Goal: Information Seeking & Learning: Find specific fact

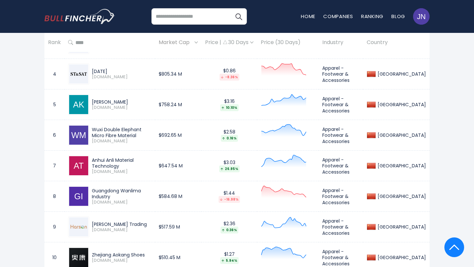
scroll to position [539, 0]
click at [151, 195] on div "Guangdong Wanlima Industry" at bounding box center [122, 194] width 60 height 12
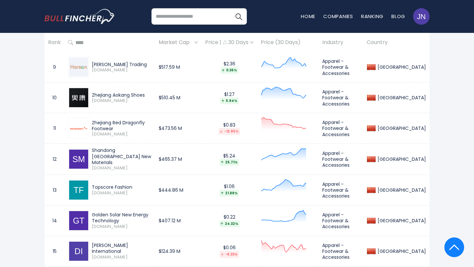
scroll to position [699, 0]
drag, startPoint x: 141, startPoint y: 246, endPoint x: 92, endPoint y: 247, distance: 49.4
click at [92, 247] on div "Daphne International" at bounding box center [122, 248] width 60 height 12
copy div "Daphne International"
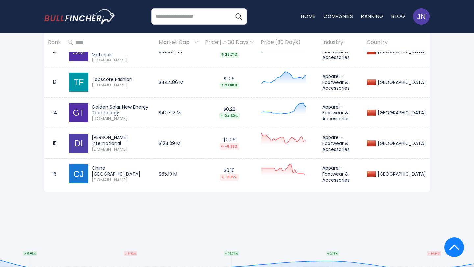
scroll to position [825, 0]
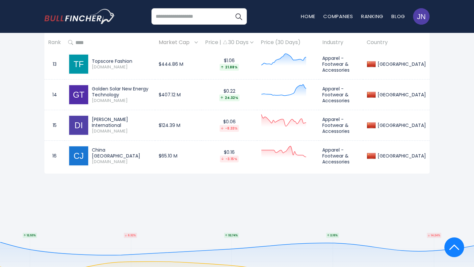
drag, startPoint x: 122, startPoint y: 153, endPoint x: 92, endPoint y: 151, distance: 31.0
click at [92, 151] on div "China Jicheng" at bounding box center [122, 153] width 60 height 12
copy div "China Jicheng"
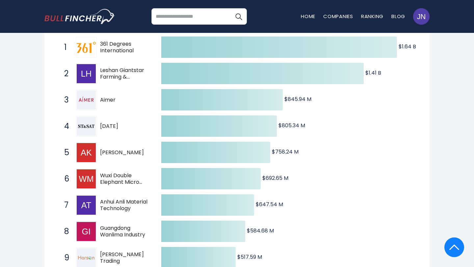
scroll to position [0, 0]
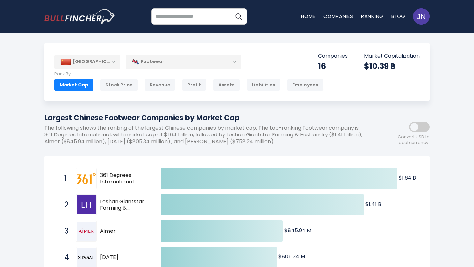
click at [186, 64] on div "Footwear" at bounding box center [183, 61] width 115 height 15
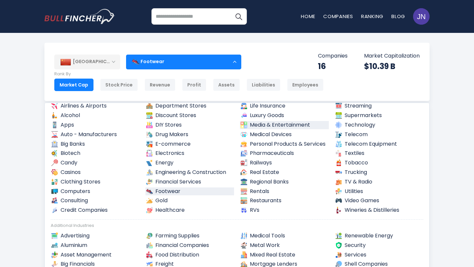
scroll to position [38, 0]
click at [341, 154] on img at bounding box center [338, 153] width 7 height 7
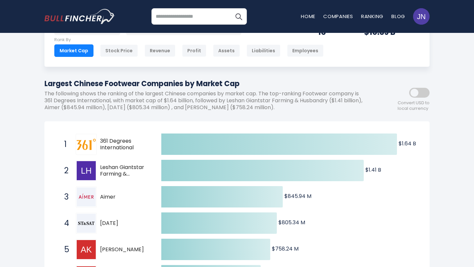
scroll to position [45, 0]
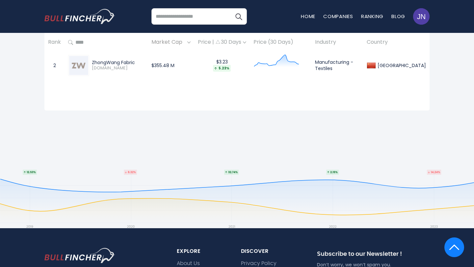
scroll to position [236, 0]
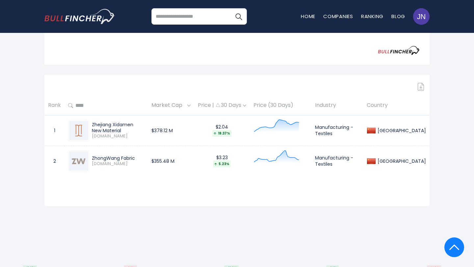
click at [148, 127] on td "Zhejiang Xidamen New Material 605155.SS" at bounding box center [106, 130] width 83 height 31
copy div "Zhejiang Xidamen New Material"
drag, startPoint x: 135, startPoint y: 156, endPoint x: 90, endPoint y: 158, distance: 45.2
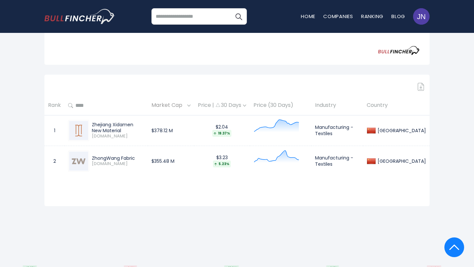
click at [90, 158] on div "ZhongWang Fabric 605003.SS" at bounding box center [116, 161] width 55 height 12
copy div "ZhongWang Fabric"
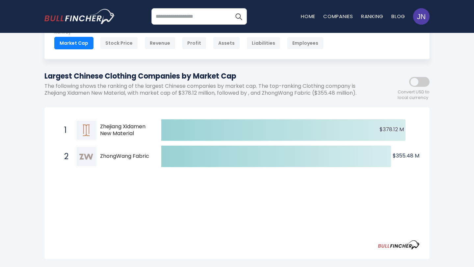
scroll to position [0, 0]
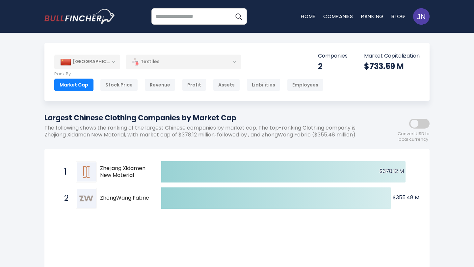
click at [223, 63] on div "Textiles" at bounding box center [183, 61] width 115 height 15
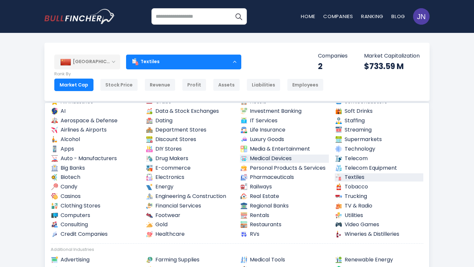
scroll to position [14, 0]
click at [338, 188] on img at bounding box center [338, 186] width 7 height 7
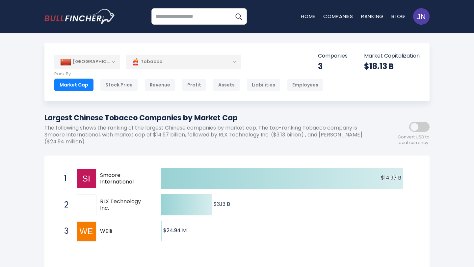
click at [202, 60] on div "Tobacco" at bounding box center [183, 61] width 115 height 15
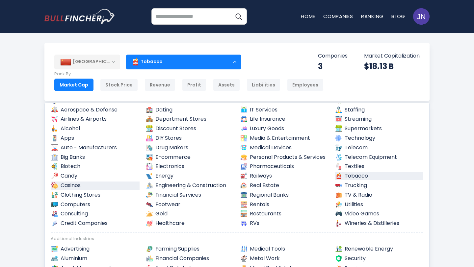
scroll to position [38, 0]
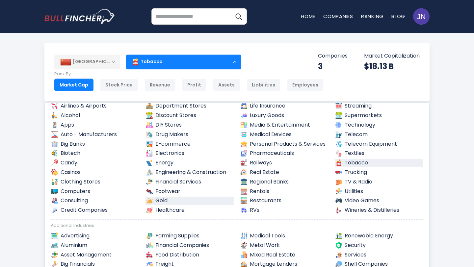
click at [187, 203] on link "Gold" at bounding box center [189, 201] width 89 height 8
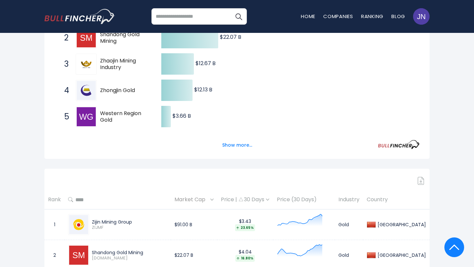
scroll to position [170, 0]
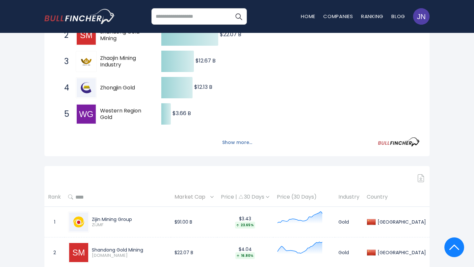
click at [238, 145] on button "Show more..." at bounding box center [237, 142] width 38 height 11
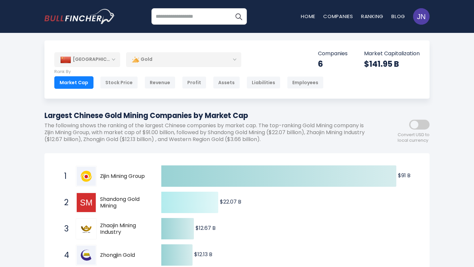
scroll to position [0, 0]
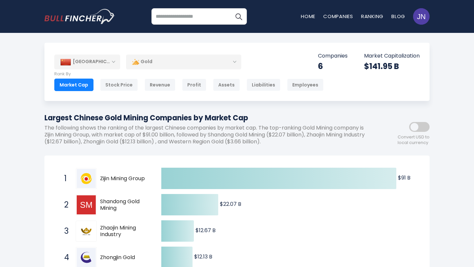
click at [169, 58] on div "Gold" at bounding box center [183, 61] width 115 height 15
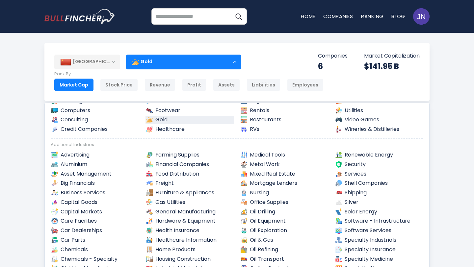
scroll to position [119, 0]
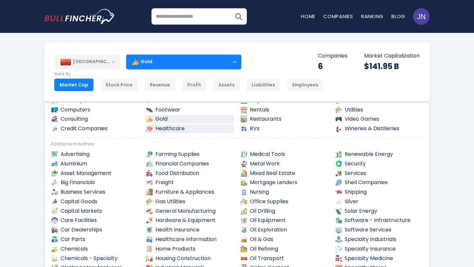
click at [174, 131] on link "Healthcare" at bounding box center [189, 129] width 89 height 8
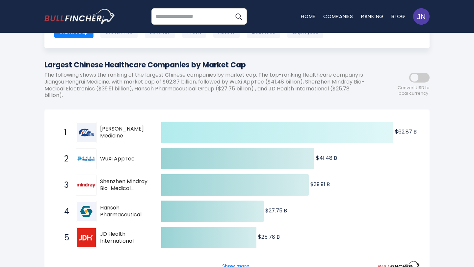
scroll to position [78, 0]
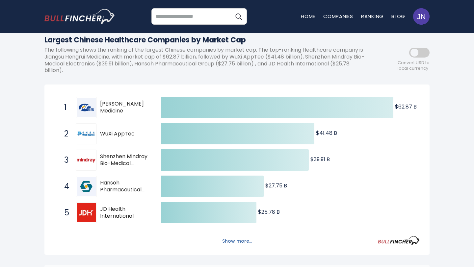
click at [244, 243] on button "Show more..." at bounding box center [237, 241] width 38 height 11
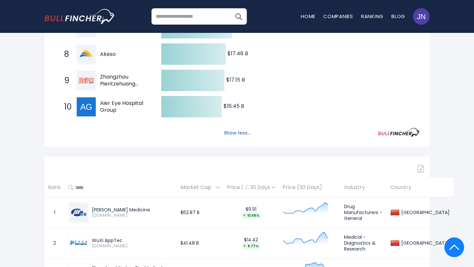
scroll to position [390, 0]
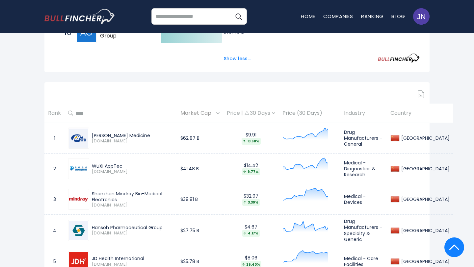
drag, startPoint x: 153, startPoint y: 134, endPoint x: 92, endPoint y: 134, distance: 60.9
click at [92, 134] on div "Jiangsu Hengrui Medicine" at bounding box center [132, 136] width 81 height 6
copy div "Jiangsu Hengrui Medicine"
drag, startPoint x: 129, startPoint y: 166, endPoint x: 92, endPoint y: 165, distance: 36.9
click at [92, 165] on div "WuXi AppTec 2359.HK" at bounding box center [131, 169] width 84 height 12
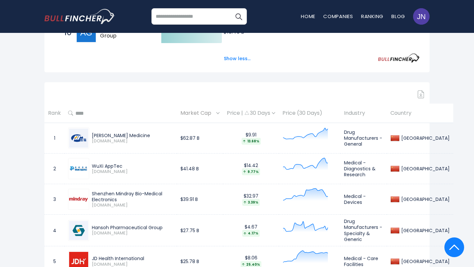
copy div "WuXi AppTec"
click at [342, 92] on div at bounding box center [236, 95] width 385 height 8
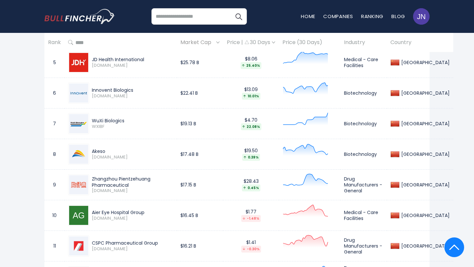
scroll to position [591, 0]
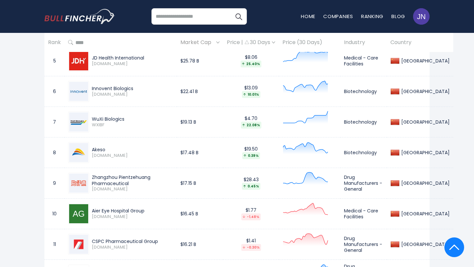
drag, startPoint x: 92, startPoint y: 175, endPoint x: 132, endPoint y: 183, distance: 41.6
click at [132, 183] on div "Zhangzhou Pientzehuang Pharmaceutical 600436.SS" at bounding box center [131, 182] width 84 height 17
copy div "Zhangzhou Pientzehuang Pharmaceutical"
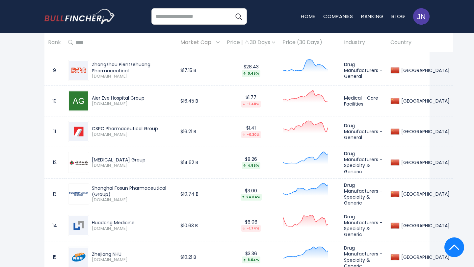
scroll to position [705, 0]
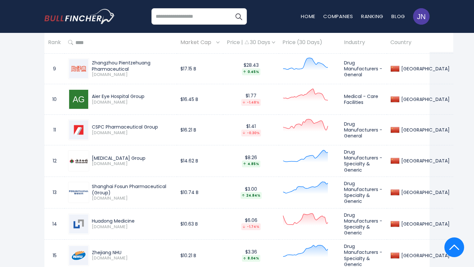
drag, startPoint x: 91, startPoint y: 124, endPoint x: 162, endPoint y: 125, distance: 71.4
click at [162, 125] on div "CSPC Pharmaceutical Group 1093.HK" at bounding box center [131, 130] width 84 height 12
copy div "CSPC Pharmaceutical Group"
drag, startPoint x: 144, startPoint y: 156, endPoint x: 93, endPoint y: 156, distance: 51.3
click at [92, 156] on div "Yunnan Baiyao Group" at bounding box center [132, 158] width 81 height 6
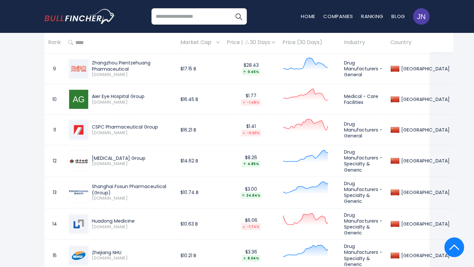
copy div "Yunnan Baiyao Group"
drag, startPoint x: 92, startPoint y: 181, endPoint x: 150, endPoint y: 192, distance: 59.3
click at [150, 193] on div "Shanghai Fosun Pharmaceutical (Group) 2196.HK" at bounding box center [120, 192] width 105 height 21
copy div "Shanghai Fosun Pharmaceutical (Group)"
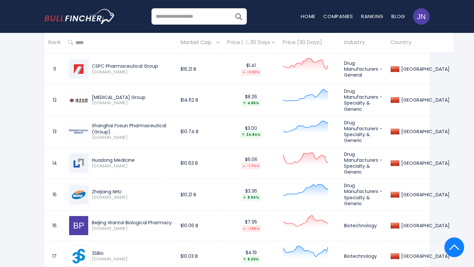
scroll to position [766, 0]
drag, startPoint x: 136, startPoint y: 157, endPoint x: 87, endPoint y: 157, distance: 48.4
click at [87, 157] on div "Huadong Medicine 000963.SZ" at bounding box center [120, 163] width 105 height 21
copy div "Huadong Medicine"
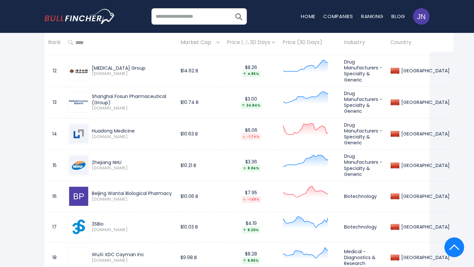
scroll to position [796, 0]
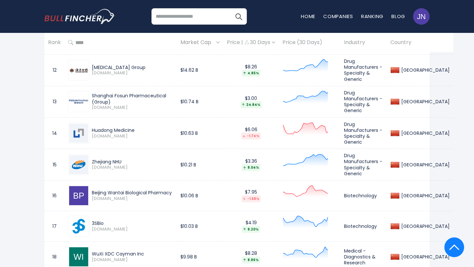
drag, startPoint x: 123, startPoint y: 158, endPoint x: 91, endPoint y: 157, distance: 32.6
click at [93, 159] on div "Zhejiang NHU" at bounding box center [132, 162] width 81 height 6
copy div "Zhejiang NHU"
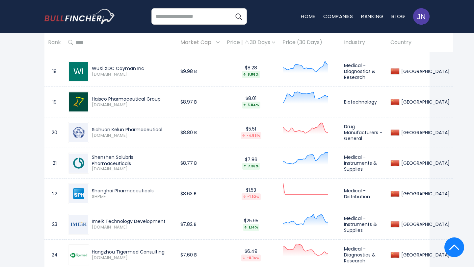
scroll to position [982, 0]
drag, startPoint x: 91, startPoint y: 125, endPoint x: 163, endPoint y: 125, distance: 71.4
click at [163, 126] on div "Sichuan Kelun Pharmaceutical 002422.SZ" at bounding box center [131, 132] width 84 height 12
copy div "Sichuan Kelun Pharmaceutical"
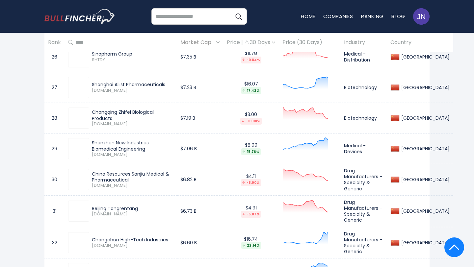
scroll to position [1249, 0]
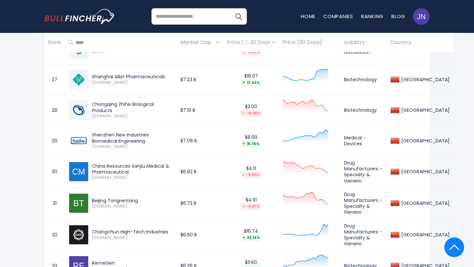
drag, startPoint x: 92, startPoint y: 159, endPoint x: 145, endPoint y: 168, distance: 53.7
click at [145, 168] on div "China Resources Sanjiu Medical & Pharmaceutical" at bounding box center [132, 169] width 81 height 12
copy div "China Resources Sanjiu Medical & Pharmaceutical"
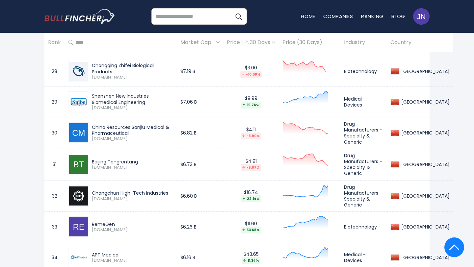
scroll to position [1290, 0]
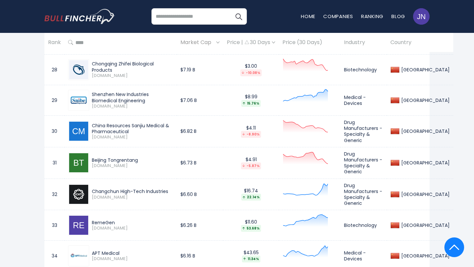
drag, startPoint x: 141, startPoint y: 155, endPoint x: 92, endPoint y: 154, distance: 48.1
click at [92, 157] on div "Beijing Tongrentang" at bounding box center [132, 160] width 81 height 6
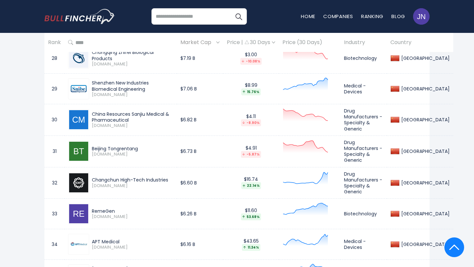
scroll to position [1304, 0]
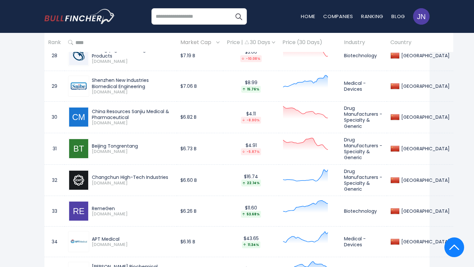
drag, startPoint x: 92, startPoint y: 166, endPoint x: 122, endPoint y: 172, distance: 30.1
click at [122, 174] on div "Changchun High-Tech Industries" at bounding box center [132, 177] width 81 height 6
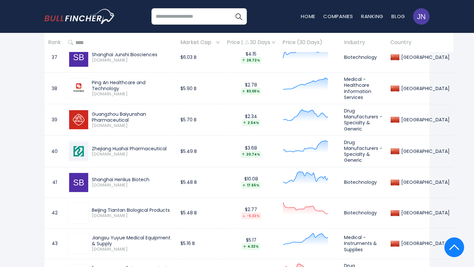
scroll to position [1583, 0]
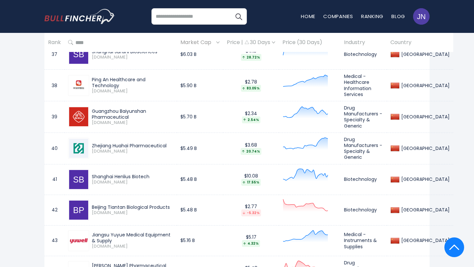
drag, startPoint x: 93, startPoint y: 102, endPoint x: 130, endPoint y: 109, distance: 37.8
click at [130, 109] on div "Guangzhou Baiyunshan Pharmaceutical" at bounding box center [132, 114] width 81 height 12
drag, startPoint x: 92, startPoint y: 132, endPoint x: 131, endPoint y: 141, distance: 39.4
click at [131, 143] on div "Zhejiang Huahai Pharmaceutical" at bounding box center [132, 146] width 81 height 6
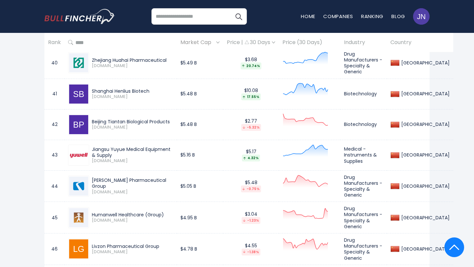
scroll to position [1670, 0]
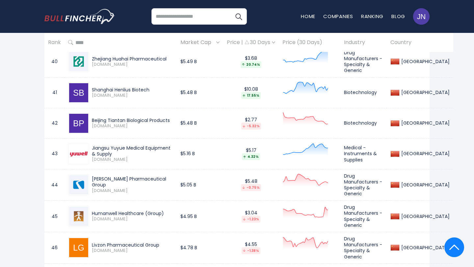
drag, startPoint x: 92, startPoint y: 169, endPoint x: 147, endPoint y: 176, distance: 55.1
click at [147, 176] on div "Chengdu Kanghong Pharmaceutical Group" at bounding box center [132, 182] width 81 height 12
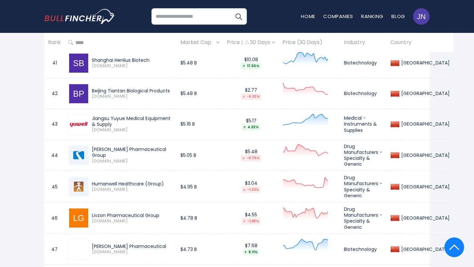
scroll to position [1700, 0]
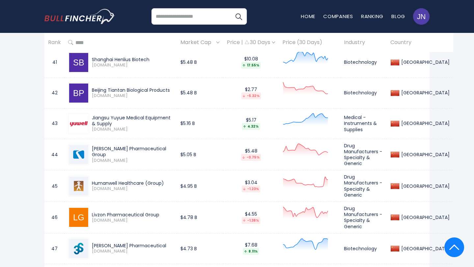
drag, startPoint x: 92, startPoint y: 169, endPoint x: 164, endPoint y: 172, distance: 72.5
click at [164, 180] on div "Humanwell Healthcare (Group) 600079.SS" at bounding box center [131, 186] width 84 height 12
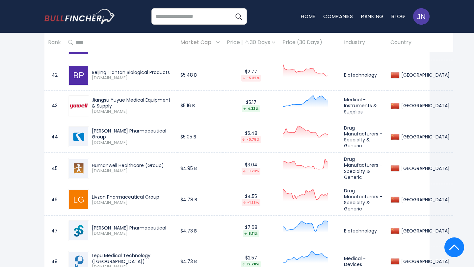
scroll to position [1729, 0]
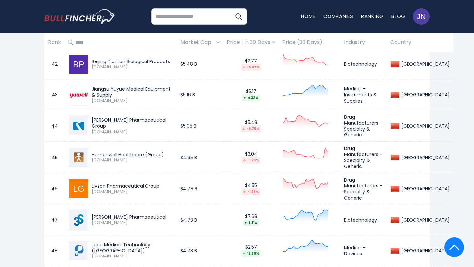
drag, startPoint x: 92, startPoint y: 170, endPoint x: 163, endPoint y: 172, distance: 71.1
click at [163, 183] on div "Livzon Pharmaceutical Group" at bounding box center [132, 186] width 81 height 6
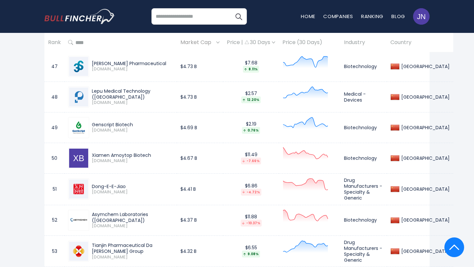
scroll to position [1885, 0]
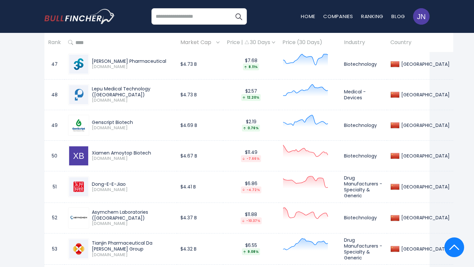
drag, startPoint x: 91, startPoint y: 170, endPoint x: 127, endPoint y: 167, distance: 36.1
click at [127, 176] on div "Dong-E-E-Jiao 000423.SZ" at bounding box center [120, 186] width 105 height 21
click at [126, 181] on div "Dong-E-E-Jiao" at bounding box center [132, 184] width 81 height 6
drag, startPoint x: 91, startPoint y: 171, endPoint x: 135, endPoint y: 171, distance: 44.4
click at [135, 181] on div "Dong-E-E-Jiao 000423.SZ" at bounding box center [131, 187] width 84 height 12
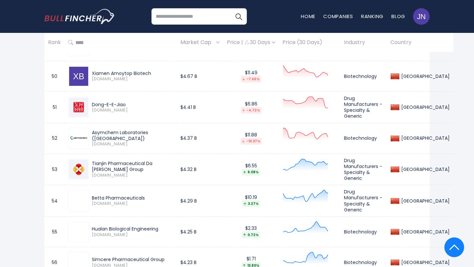
scroll to position [1966, 0]
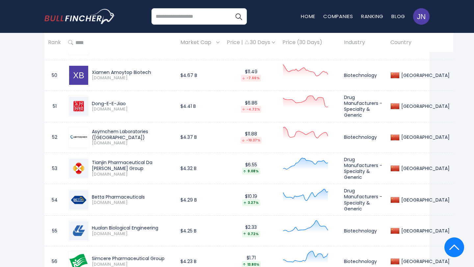
drag, startPoint x: 92, startPoint y: 147, endPoint x: 124, endPoint y: 153, distance: 32.5
click at [124, 160] on div "Tianjin Pharmaceutical Da Ren Tang Group" at bounding box center [132, 166] width 81 height 12
drag, startPoint x: 147, startPoint y: 181, endPoint x: 90, endPoint y: 182, distance: 57.3
click at [90, 194] on div "Betta Pharmaceuticals 300558.SZ" at bounding box center [131, 200] width 84 height 12
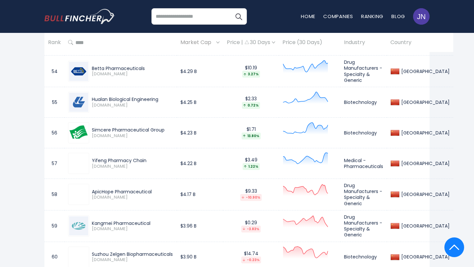
scroll to position [2095, 0]
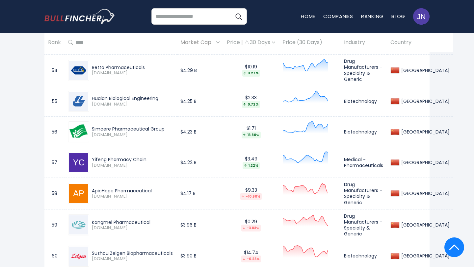
drag, startPoint x: 92, startPoint y: 175, endPoint x: 155, endPoint y: 173, distance: 62.9
click at [155, 188] on div "ApicHope Pharmaceutical" at bounding box center [132, 191] width 81 height 6
drag, startPoint x: 91, startPoint y: 205, endPoint x: 156, endPoint y: 203, distance: 65.5
click at [156, 220] on div "Kangmei Pharmaceutical 600518.SS" at bounding box center [131, 226] width 84 height 12
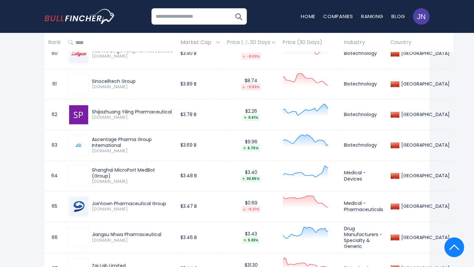
scroll to position [2300, 0]
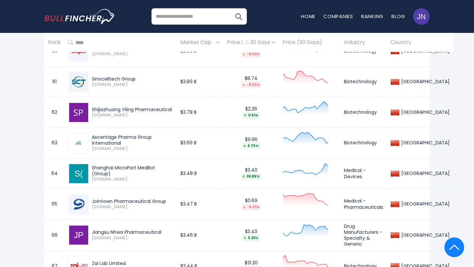
drag, startPoint x: 92, startPoint y: 181, endPoint x: 115, endPoint y: 191, distance: 24.8
click at [115, 198] on div "Jointown Pharmaceutical Group 600998.SS" at bounding box center [131, 204] width 84 height 12
click at [113, 198] on div "Jointown Pharmaceutical Group" at bounding box center [132, 201] width 81 height 6
drag, startPoint x: 92, startPoint y: 181, endPoint x: 106, endPoint y: 187, distance: 15.0
click at [106, 198] on div "Jointown Pharmaceutical Group" at bounding box center [132, 201] width 81 height 6
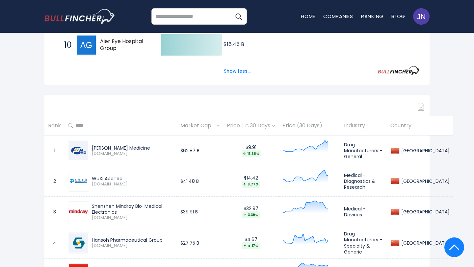
scroll to position [0, 0]
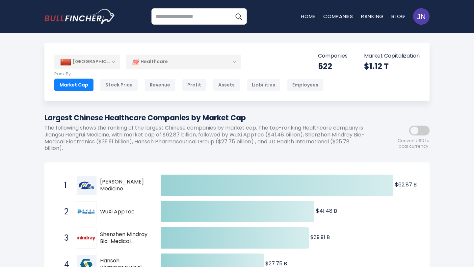
click at [147, 64] on div "Healthcare" at bounding box center [183, 61] width 115 height 15
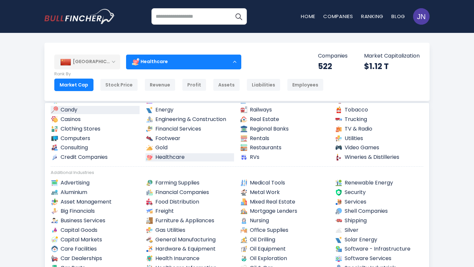
scroll to position [91, 0]
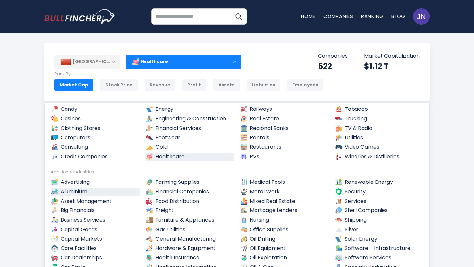
click at [86, 190] on link "Aluminium" at bounding box center [95, 192] width 89 height 8
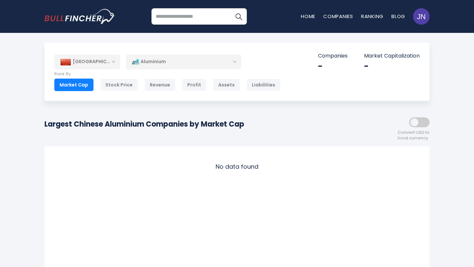
click at [149, 61] on div "Aluminium" at bounding box center [183, 61] width 115 height 15
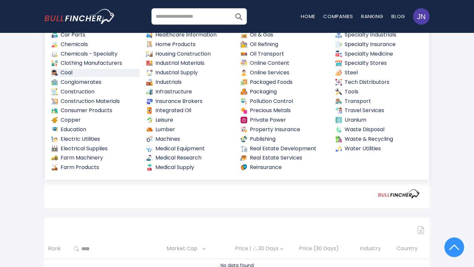
scroll to position [88, 0]
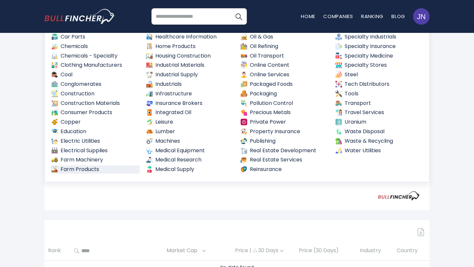
click at [96, 170] on link "Farm Products" at bounding box center [95, 170] width 89 height 8
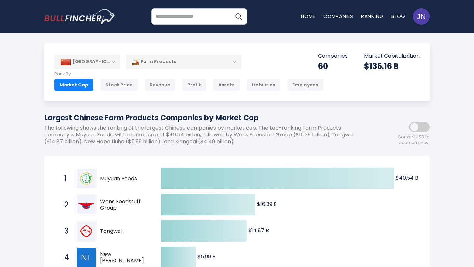
drag, startPoint x: 137, startPoint y: 178, endPoint x: 101, endPoint y: 175, distance: 36.0
click at [100, 175] on span "Muyuan Foods" at bounding box center [125, 178] width 50 height 7
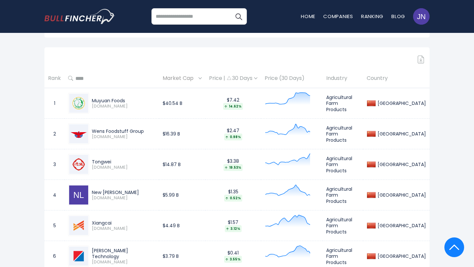
scroll to position [290, 0]
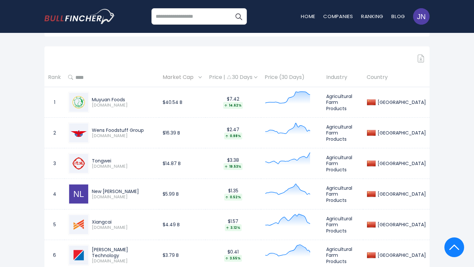
drag, startPoint x: 126, startPoint y: 97, endPoint x: 90, endPoint y: 100, distance: 35.7
click at [90, 100] on div "Muyuan Foods 002714.SZ" at bounding box center [122, 103] width 66 height 12
copy div "Muyuan Foods"
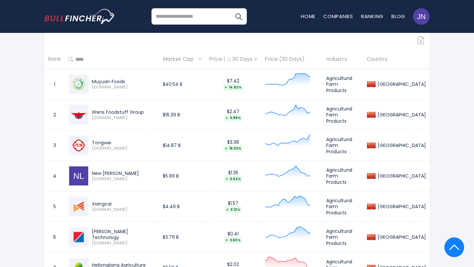
scroll to position [315, 0]
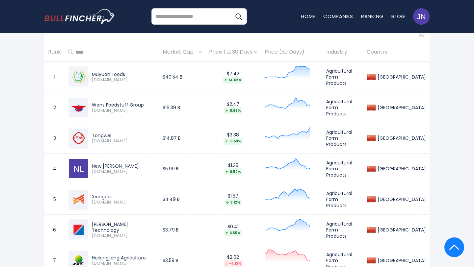
drag, startPoint x: 145, startPoint y: 104, endPoint x: 92, endPoint y: 104, distance: 53.7
click at [92, 104] on div "Wens Foodstuff Group" at bounding box center [124, 105] width 64 height 6
copy div "Wens Foodstuff Group"
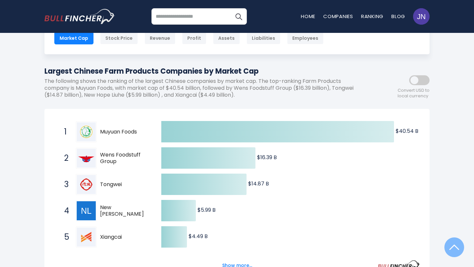
scroll to position [0, 0]
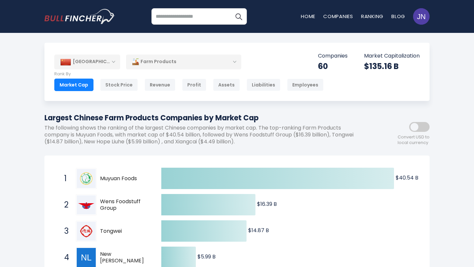
click at [145, 60] on div "Farm Products" at bounding box center [183, 61] width 115 height 15
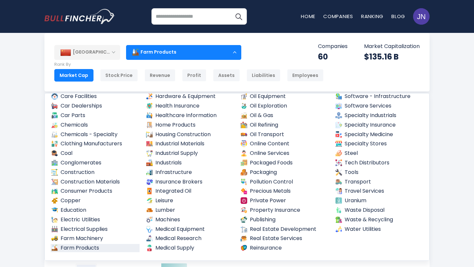
scroll to position [20, 0]
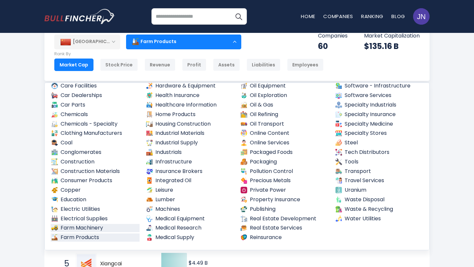
click at [85, 228] on link "Farm Machinery" at bounding box center [95, 228] width 89 height 8
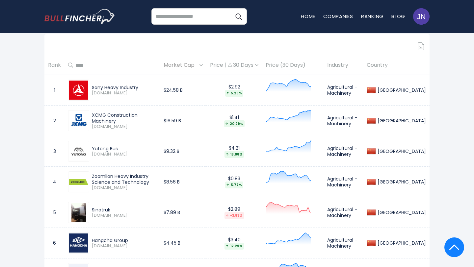
scroll to position [309, 0]
drag, startPoint x: 166, startPoint y: 118, endPoint x: 90, endPoint y: 117, distance: 75.7
click at [90, 117] on div "XCMG Construction Machinery [DOMAIN_NAME]" at bounding box center [122, 120] width 67 height 17
copy div "XCMG Construction Machinery"
drag, startPoint x: 90, startPoint y: 146, endPoint x: 119, endPoint y: 145, distance: 29.7
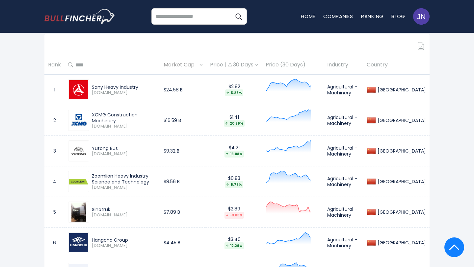
click at [119, 145] on div "Yutong Bus [DOMAIN_NAME]" at bounding box center [112, 151] width 88 height 21
drag, startPoint x: 124, startPoint y: 147, endPoint x: 94, endPoint y: 147, distance: 30.0
click at [92, 147] on div "Yutong Bus" at bounding box center [124, 148] width 65 height 6
copy div "Yutong Bus"
drag, startPoint x: 92, startPoint y: 175, endPoint x: 131, endPoint y: 180, distance: 39.6
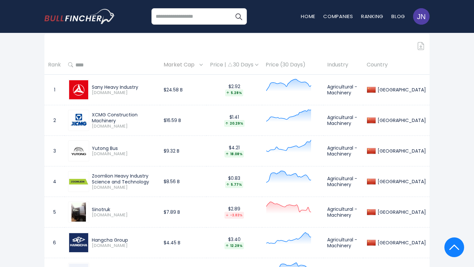
click at [131, 181] on div "Zoomlion Heavy Industry Science and Technology" at bounding box center [124, 179] width 65 height 12
copy div "Zoomlion Heavy Industry Science and Technology"
drag, startPoint x: 112, startPoint y: 207, endPoint x: 92, endPoint y: 207, distance: 19.8
click at [92, 207] on div "Sinotruk" at bounding box center [124, 210] width 65 height 6
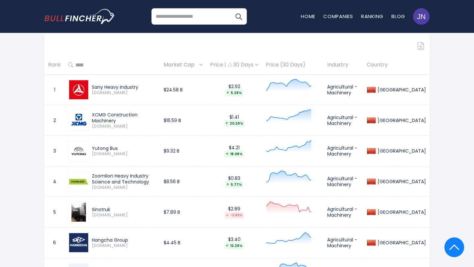
copy div "Sinotruk"
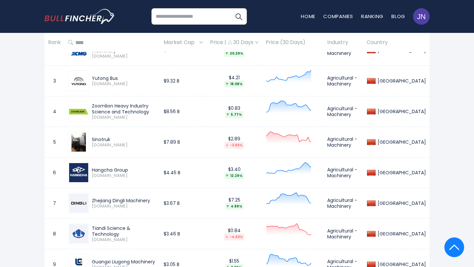
scroll to position [382, 0]
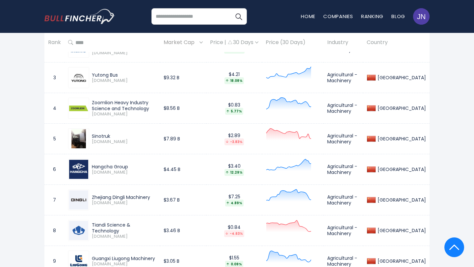
drag, startPoint x: 135, startPoint y: 169, endPoint x: 87, endPoint y: 168, distance: 47.7
click at [87, 168] on div "Hangcha Group [DOMAIN_NAME]" at bounding box center [112, 169] width 88 height 21
copy div "Hangcha Group"
drag, startPoint x: 91, startPoint y: 194, endPoint x: 152, endPoint y: 199, distance: 62.1
click at [152, 199] on div "Zhejiang Dingli Machinery [DOMAIN_NAME]" at bounding box center [122, 201] width 67 height 12
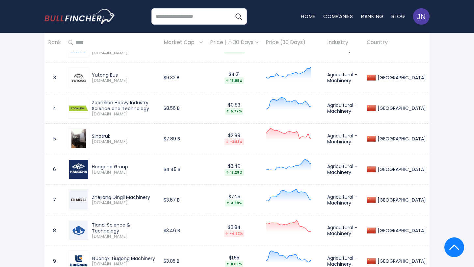
copy div "Zhejiang Dingli Machinery"
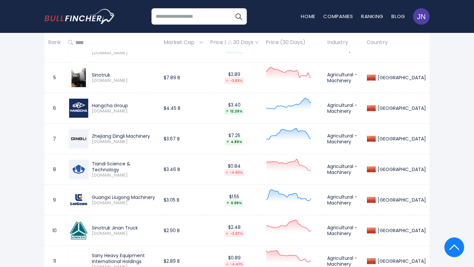
scroll to position [446, 0]
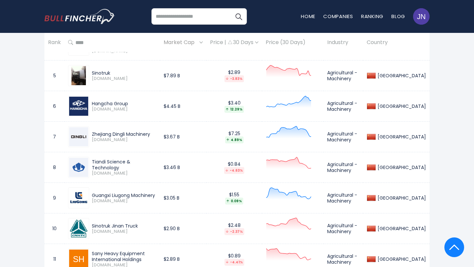
drag, startPoint x: 167, startPoint y: 162, endPoint x: 91, endPoint y: 165, distance: 76.4
click at [90, 164] on div "Tiandi Science & Technology [DOMAIN_NAME]" at bounding box center [122, 167] width 67 height 17
copy div "Tiandi Science & Technology"
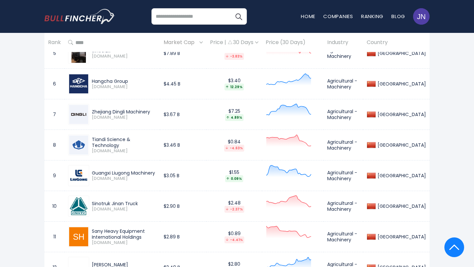
scroll to position [476, 0]
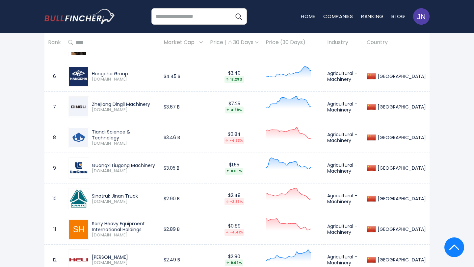
drag, startPoint x: 163, startPoint y: 163, endPoint x: 85, endPoint y: 163, distance: 77.7
click at [85, 163] on div "Guangxi Liugong Machinery [DOMAIN_NAME]" at bounding box center [112, 168] width 88 height 21
copy div "Guangxi Liugong Machinery"
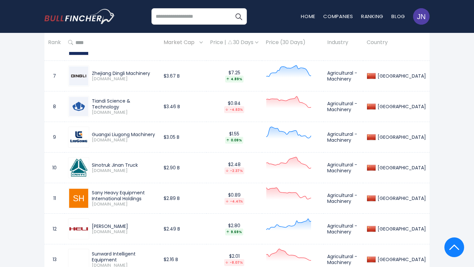
scroll to position [506, 0]
drag, startPoint x: 93, startPoint y: 191, endPoint x: 119, endPoint y: 198, distance: 27.3
click at [119, 198] on div "Sany Heavy Equipment International Holdings" at bounding box center [124, 196] width 65 height 12
copy div "Sany Heavy Equipment International Holdings"
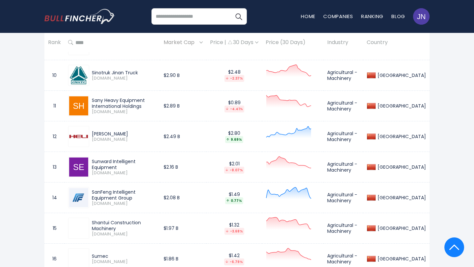
scroll to position [601, 0]
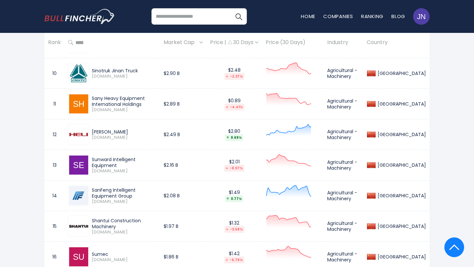
drag, startPoint x: 119, startPoint y: 132, endPoint x: 93, endPoint y: 130, distance: 26.4
click at [93, 130] on div "[PERSON_NAME]" at bounding box center [124, 132] width 65 height 6
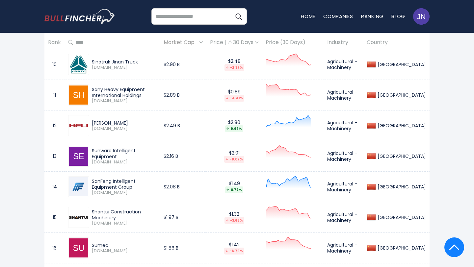
drag, startPoint x: 166, startPoint y: 152, endPoint x: 92, endPoint y: 153, distance: 73.1
click at [92, 153] on div "Sunward Intelligent Equipment" at bounding box center [124, 154] width 65 height 12
drag, startPoint x: 92, startPoint y: 180, endPoint x: 181, endPoint y: 184, distance: 89.6
click at [160, 184] on td "SanFeng Intelligent Equipment Group [DOMAIN_NAME]" at bounding box center [112, 187] width 95 height 31
drag, startPoint x: 92, startPoint y: 213, endPoint x: 170, endPoint y: 216, distance: 78.4
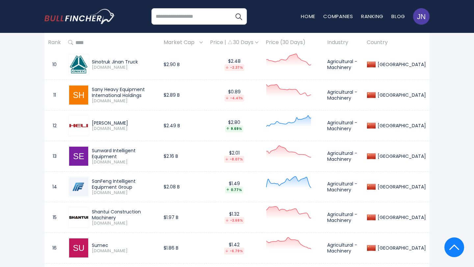
click at [156, 216] on div "Shantui Construction Machinery" at bounding box center [124, 215] width 65 height 12
